Goal: Go to known website: Access a specific website the user already knows

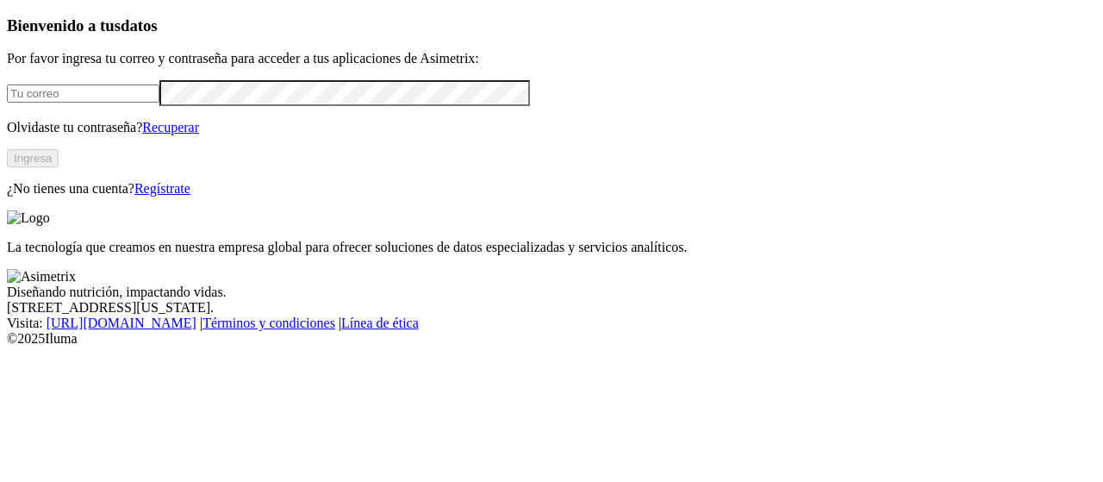
type input "[EMAIL_ADDRESS][PERSON_NAME][DOMAIN_NAME]"
click at [59, 167] on button "Ingresa" at bounding box center [33, 158] width 52 height 18
